Goal: Find specific page/section

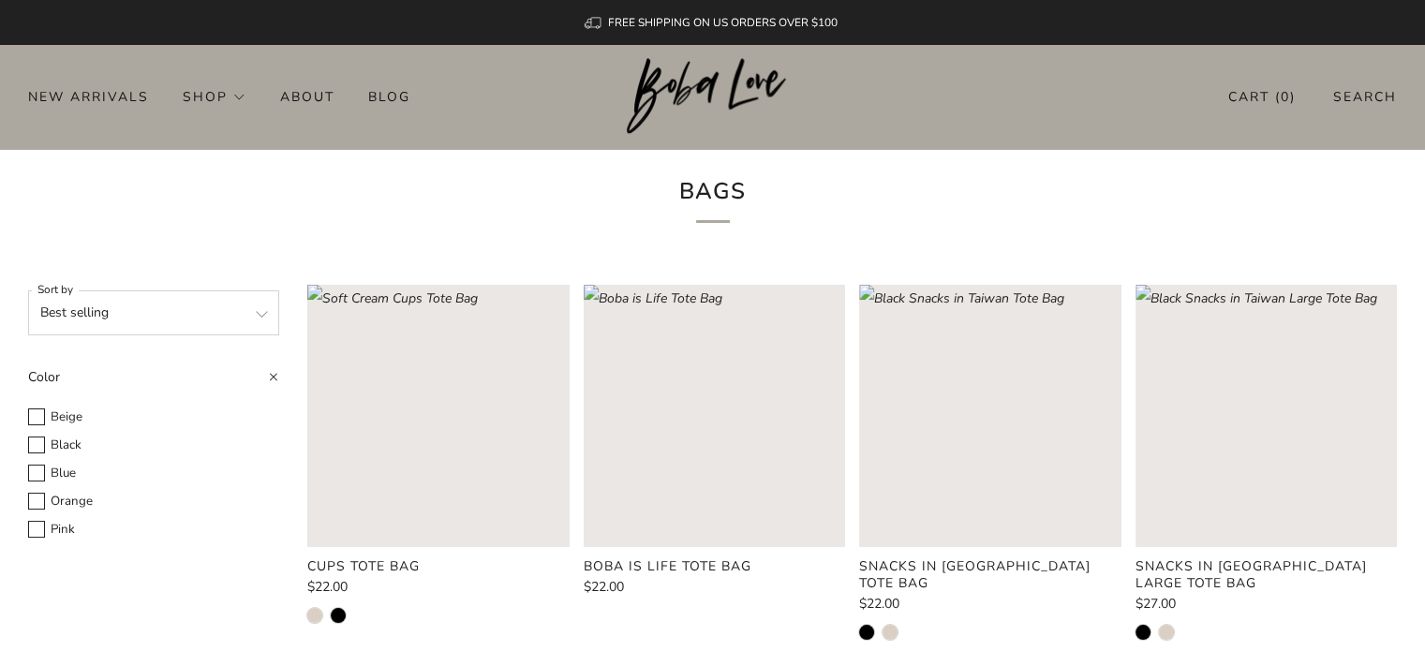
click at [659, 78] on img at bounding box center [712, 96] width 171 height 77
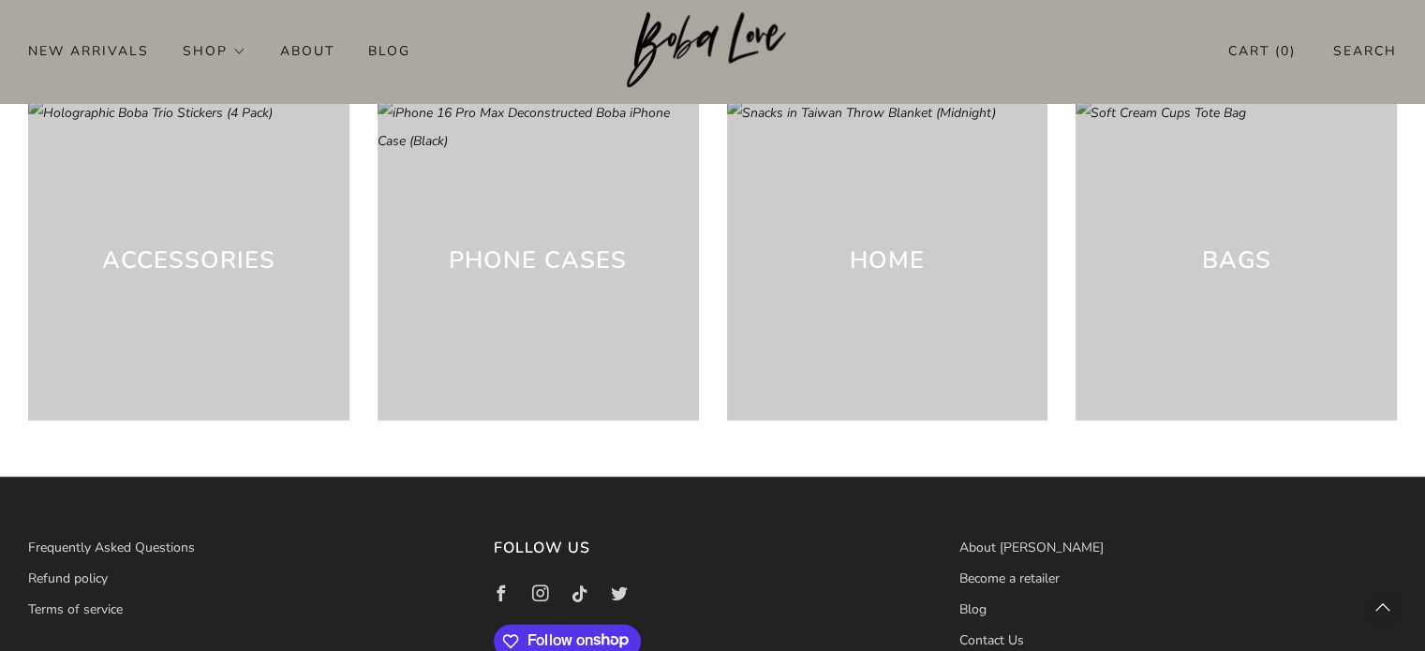
scroll to position [5426, 0]
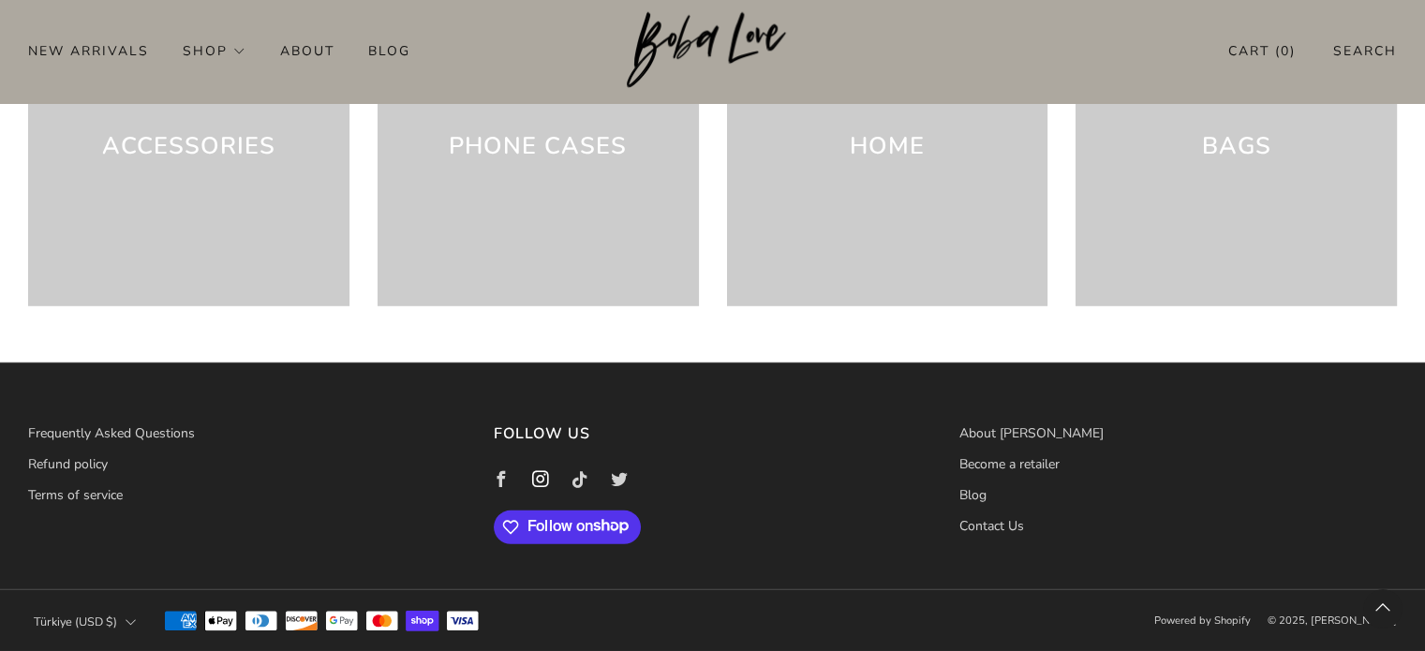
click at [529, 481] on icon at bounding box center [540, 480] width 39 height 39
click at [654, 174] on div "Phone cases" at bounding box center [538, 145] width 321 height 321
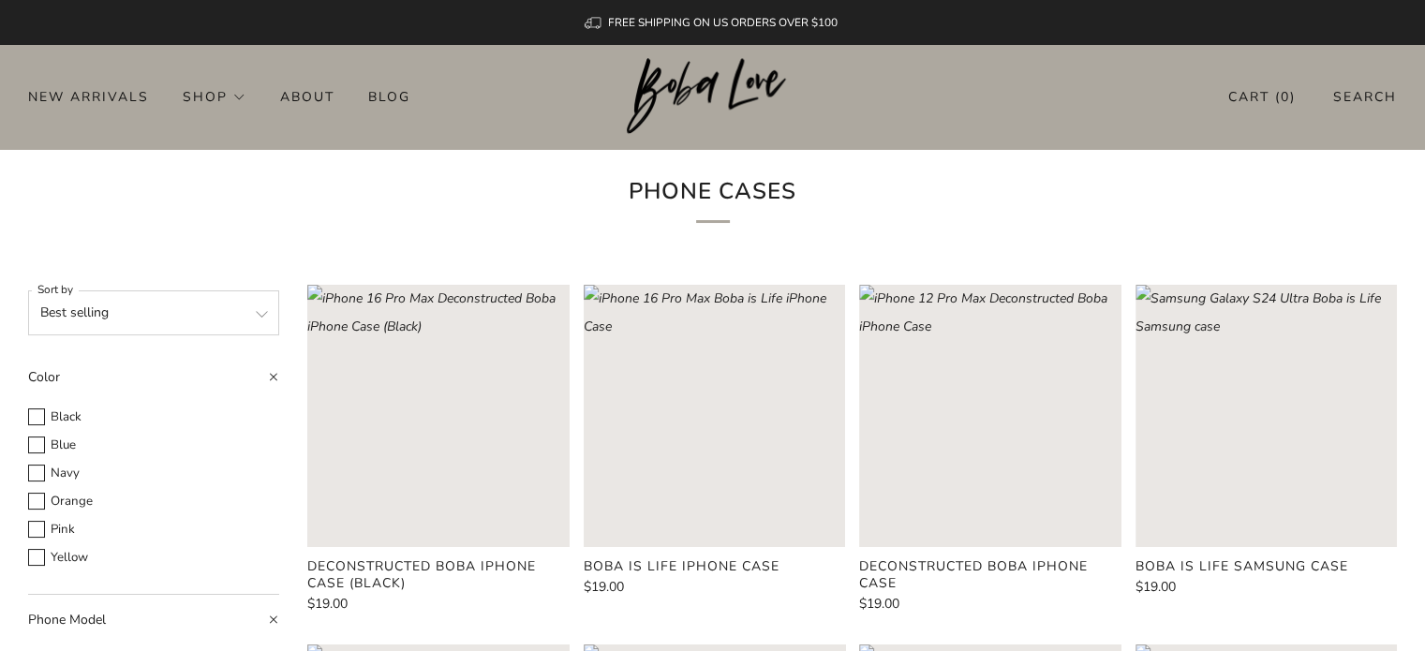
click at [457, 186] on h1 "Phone cases" at bounding box center [712, 197] width 517 height 52
